Goal: Information Seeking & Learning: Learn about a topic

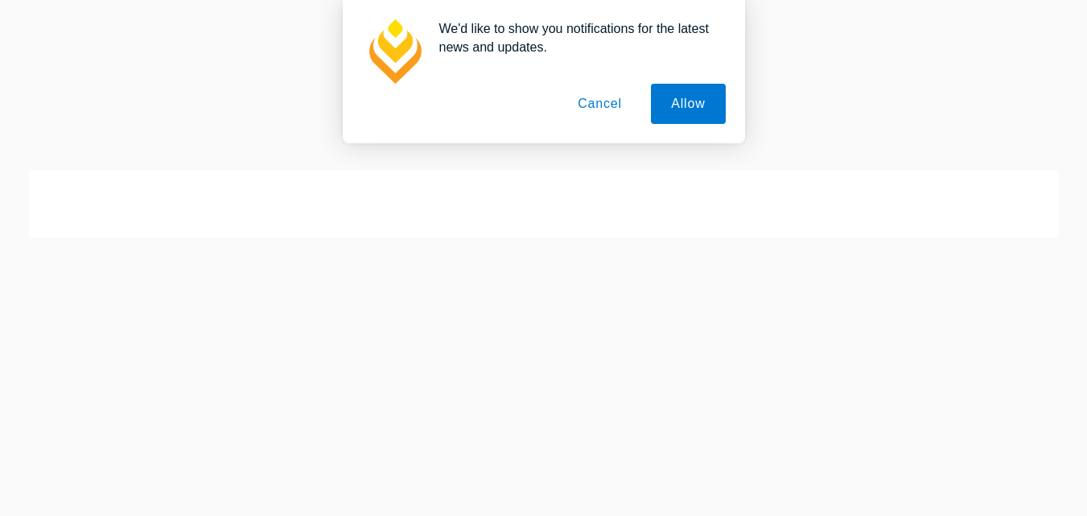
click at [605, 97] on button "Cancel" at bounding box center [599, 104] width 84 height 40
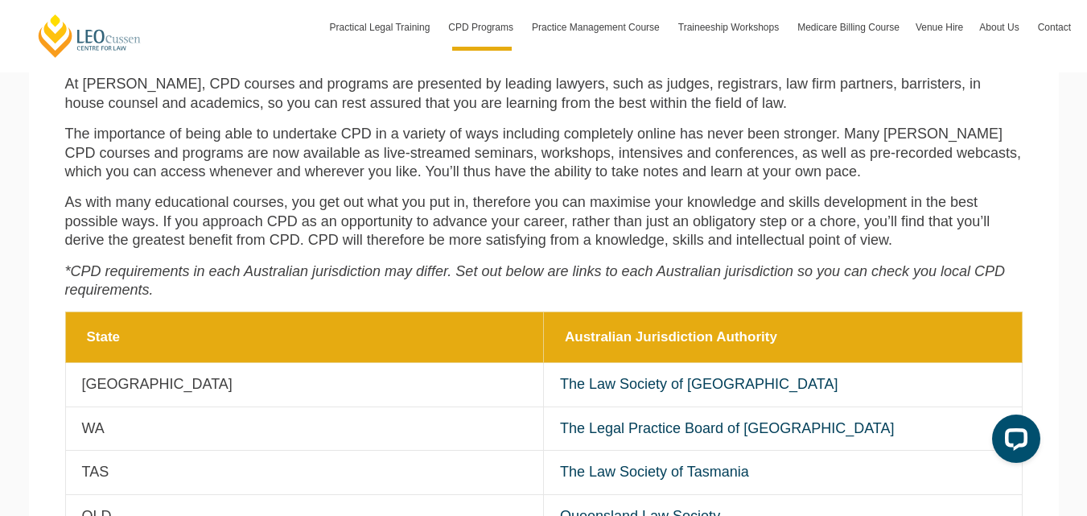
scroll to position [356, 0]
